Goal: Task Accomplishment & Management: Use online tool/utility

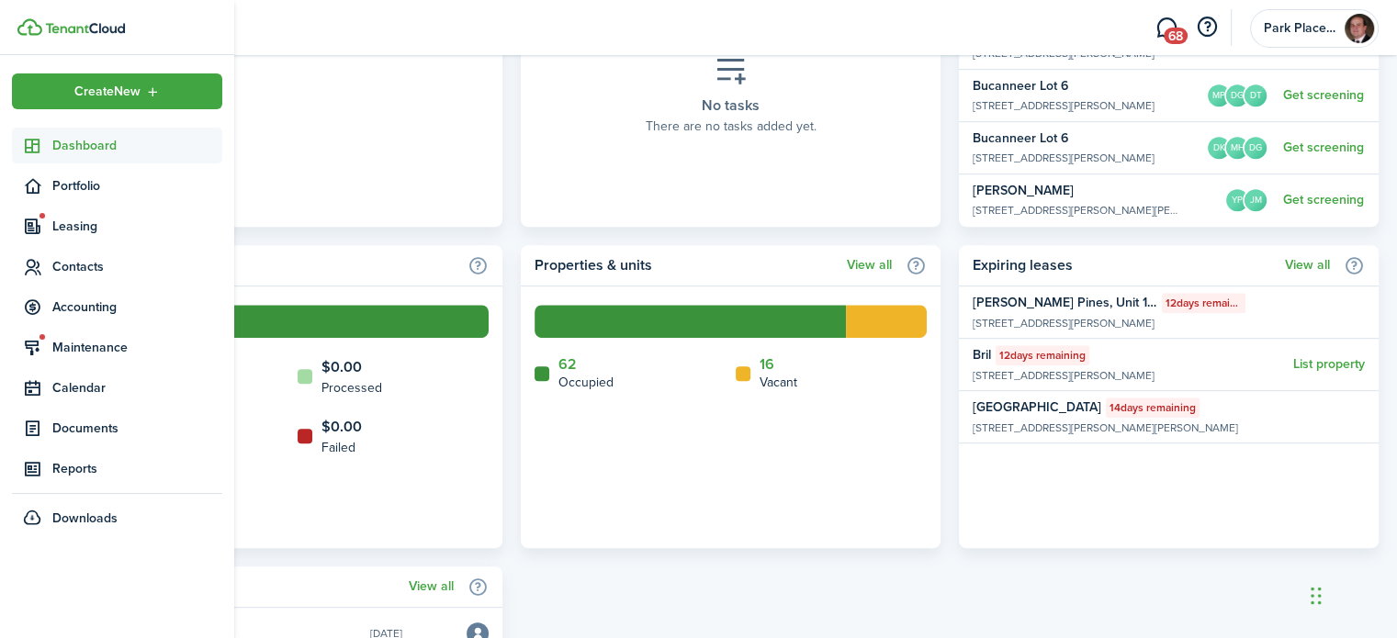
drag, startPoint x: 0, startPoint y: 0, endPoint x: 47, endPoint y: 142, distance: 149.8
click at [47, 142] on sidebar-link-icon at bounding box center [32, 145] width 40 height 19
click at [66, 308] on span "Accounting" at bounding box center [137, 306] width 170 height 19
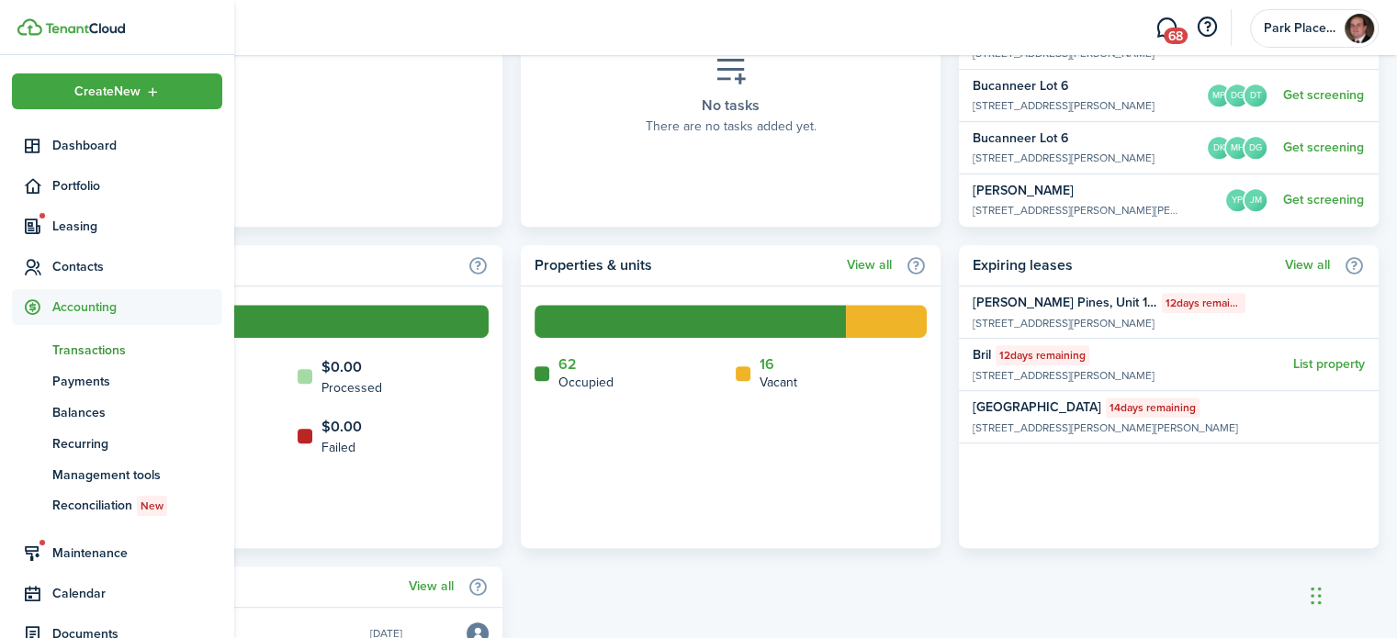
click at [118, 353] on span "Transactions" at bounding box center [137, 350] width 170 height 19
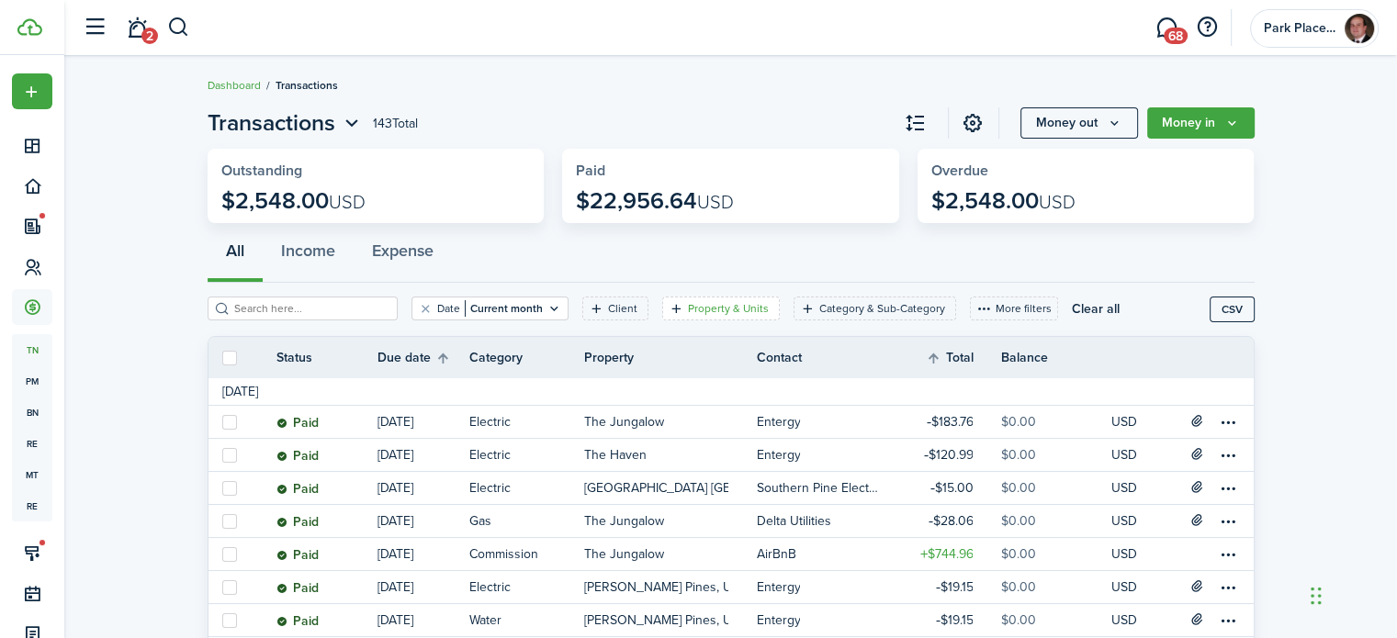
click at [688, 310] on filter-tag-label "Property & Units" at bounding box center [728, 308] width 81 height 17
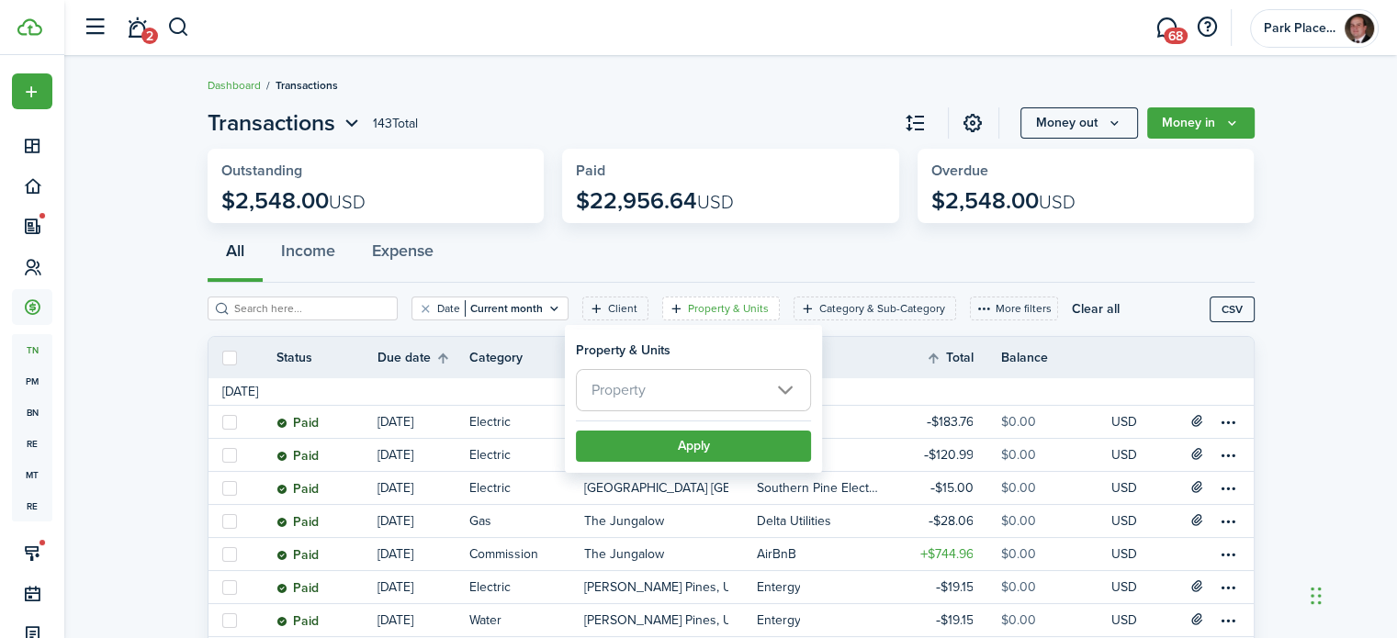
click at [650, 387] on span "Property" at bounding box center [693, 390] width 233 height 40
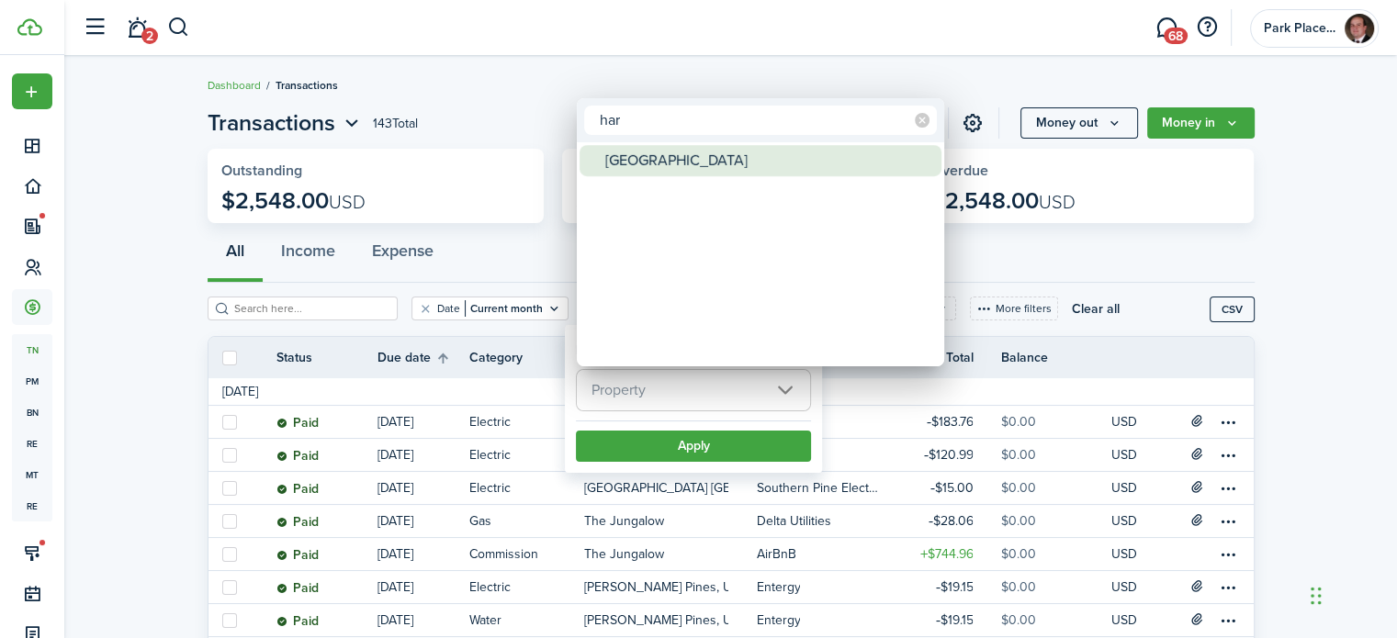
type input "har"
click at [717, 158] on div "[GEOGRAPHIC_DATA]" at bounding box center [767, 160] width 325 height 31
type input "[GEOGRAPHIC_DATA]"
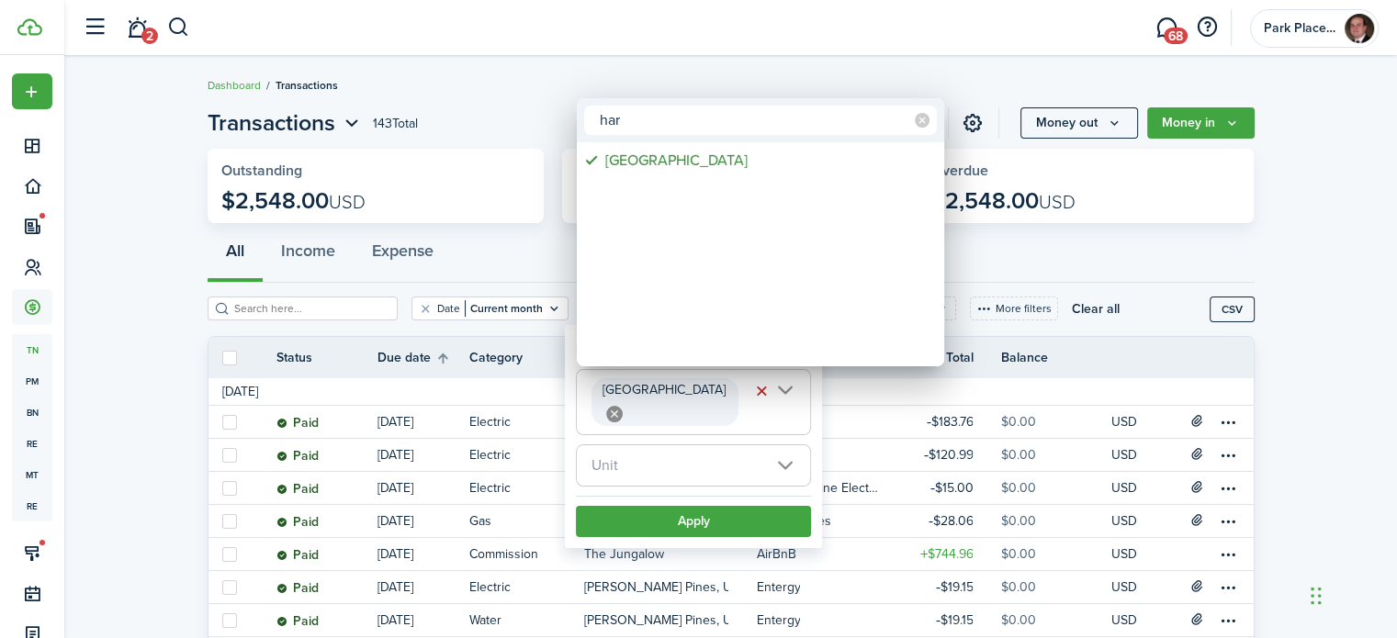
click at [731, 478] on div at bounding box center [698, 319] width 1690 height 932
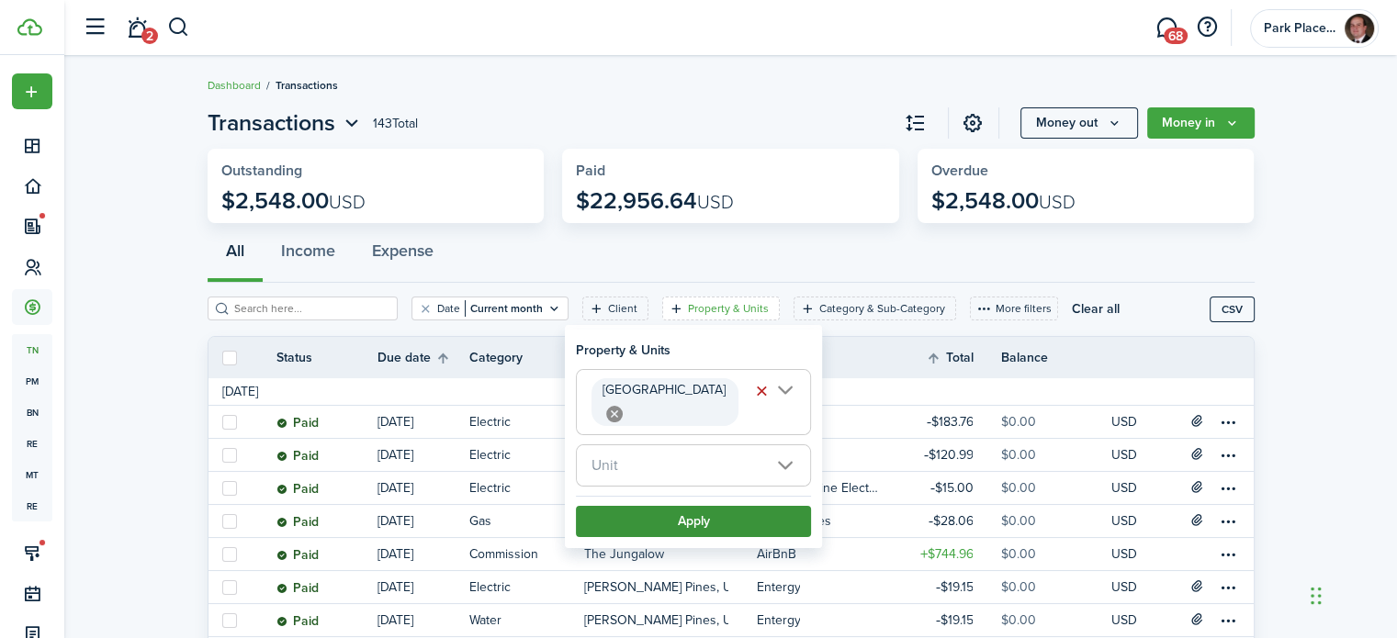
click at [724, 506] on button "Apply" at bounding box center [693, 521] width 235 height 31
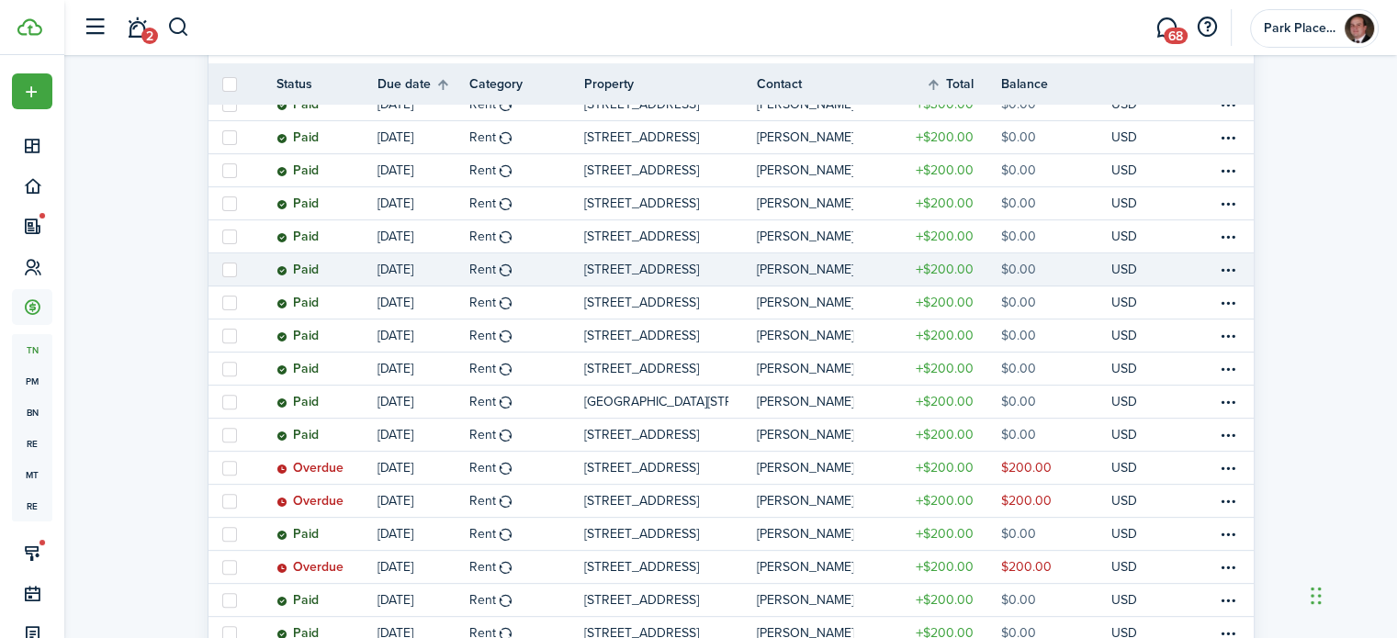
scroll to position [551, 0]
